Goal: Check status: Check status

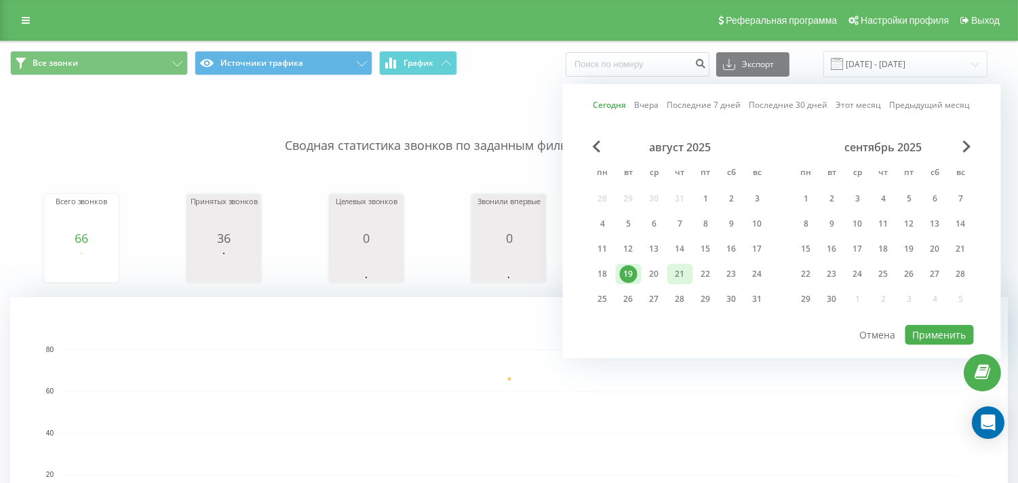
click at [681, 273] on div "21" at bounding box center [680, 274] width 18 height 18
click at [916, 330] on button "Применить" at bounding box center [939, 335] width 68 height 20
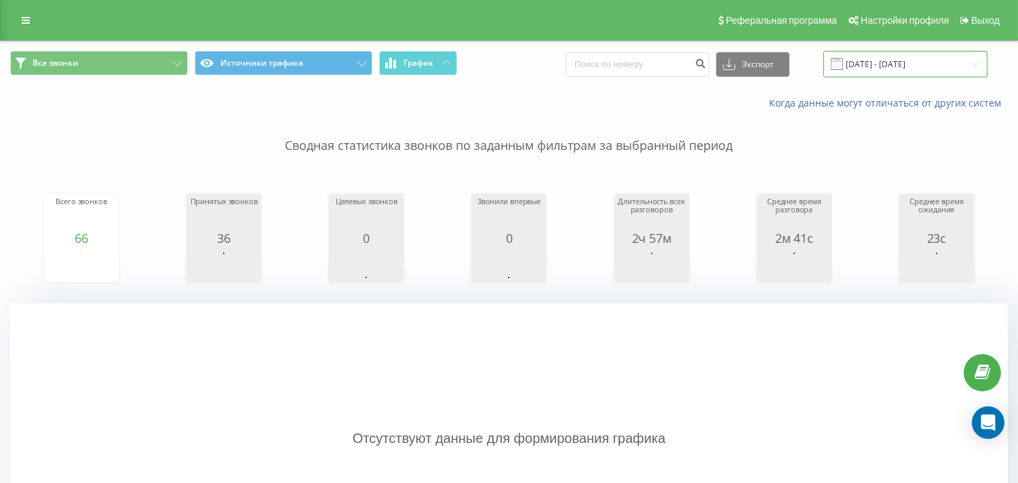
click at [958, 64] on input "[DATE] - [DATE]" at bounding box center [905, 64] width 164 height 26
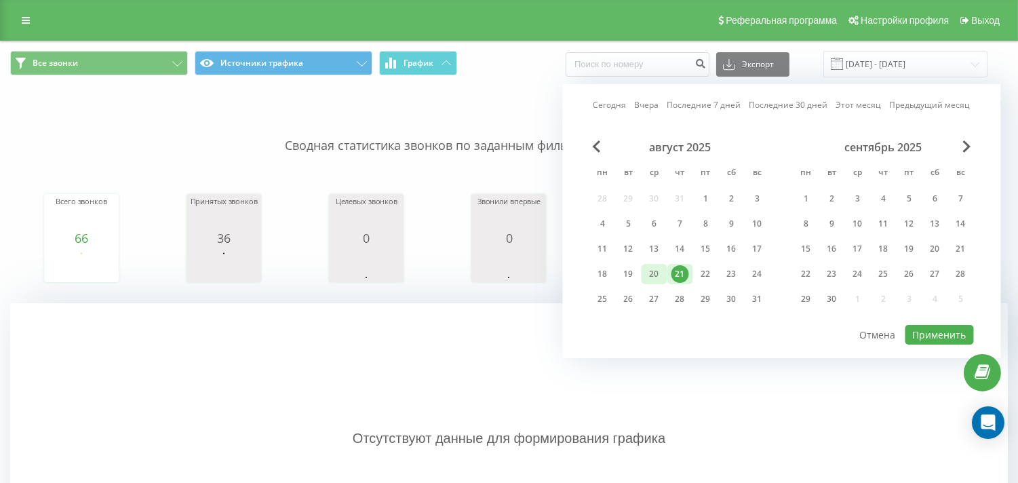
click at [659, 273] on div "20" at bounding box center [655, 274] width 18 height 18
click at [939, 332] on button "Применить" at bounding box center [939, 335] width 68 height 20
type input "[DATE] - [DATE]"
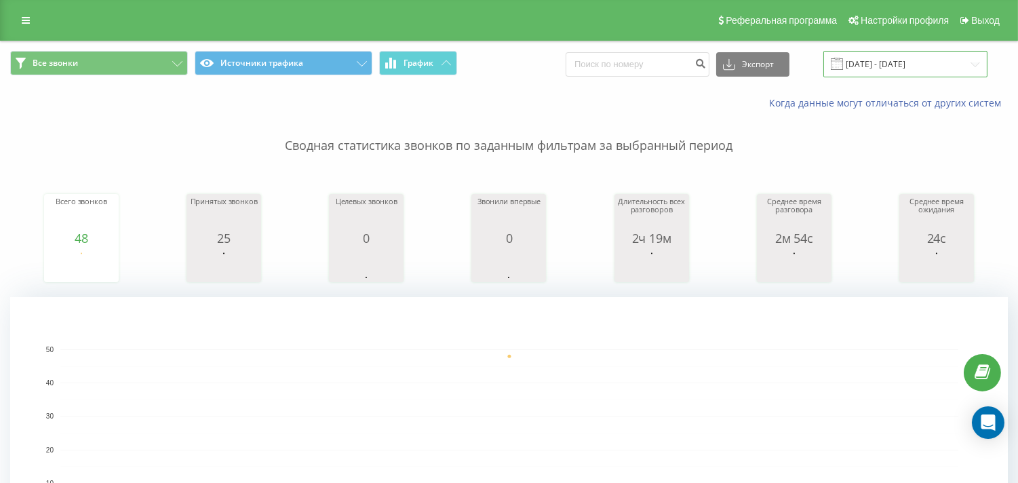
click at [964, 62] on input "[DATE] - [DATE]" at bounding box center [905, 64] width 164 height 26
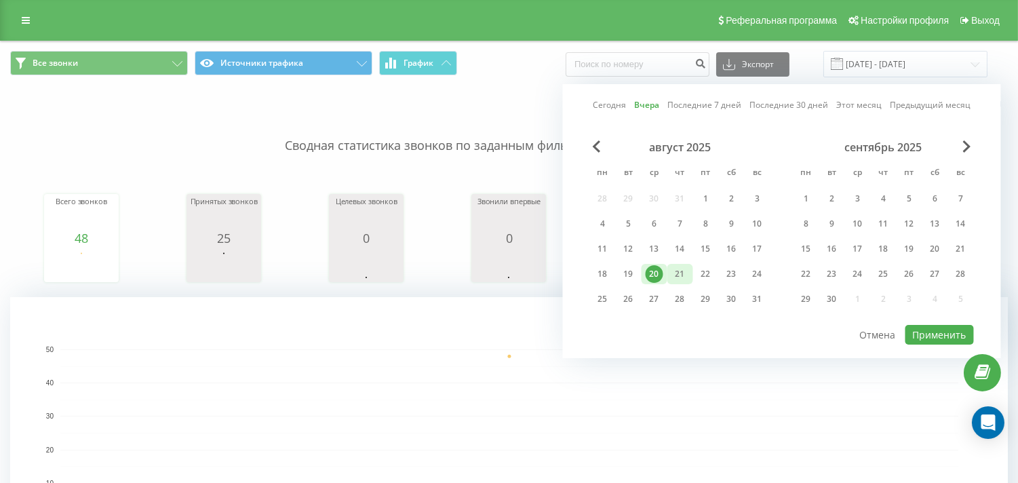
click at [677, 268] on div "21" at bounding box center [680, 274] width 18 height 18
click at [948, 330] on button "Применить" at bounding box center [939, 335] width 68 height 20
type input "[DATE] - [DATE]"
